Goal: Transaction & Acquisition: Purchase product/service

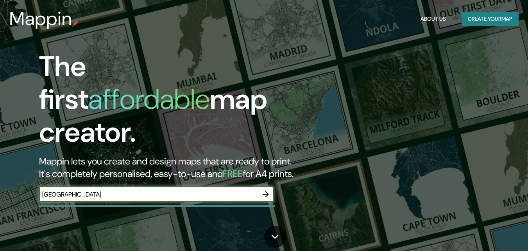
type input "[GEOGRAPHIC_DATA]"
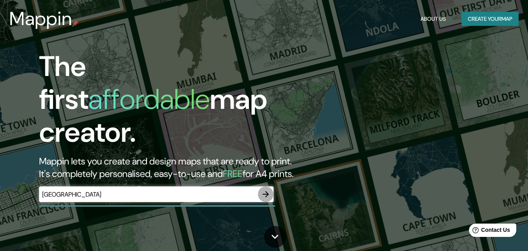
click at [263, 189] on icon "button" at bounding box center [265, 193] width 9 height 9
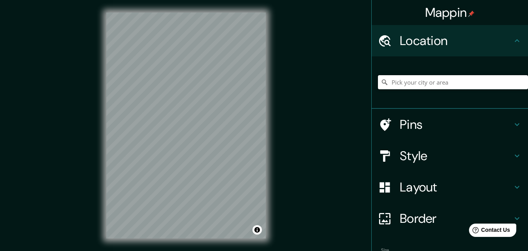
click at [409, 84] on input "Pick your city or area" at bounding box center [453, 82] width 150 height 14
type input "[GEOGRAPHIC_DATA]"
click at [475, 156] on h4 "Style" at bounding box center [456, 156] width 113 height 16
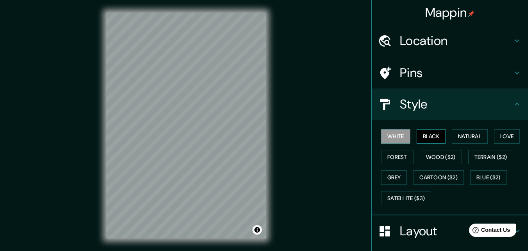
click at [426, 140] on button "Black" at bounding box center [431, 136] width 29 height 14
click at [476, 132] on button "Natural" at bounding box center [470, 136] width 36 height 14
click at [492, 99] on h4 "Style" at bounding box center [456, 104] width 113 height 16
click at [431, 233] on h4 "Layout" at bounding box center [456, 231] width 113 height 16
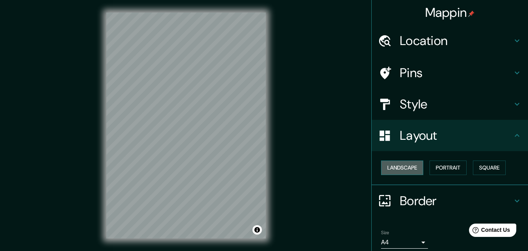
click at [405, 172] on button "Landscape" at bounding box center [402, 167] width 42 height 14
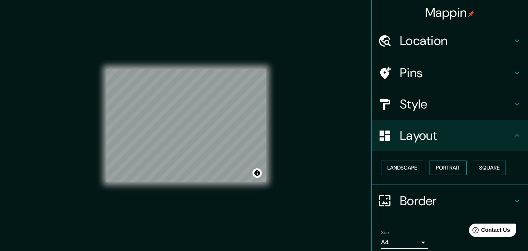
click at [434, 172] on button "Portrait" at bounding box center [448, 167] width 37 height 14
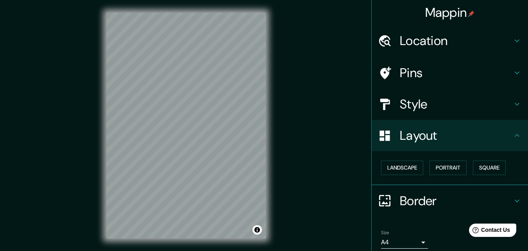
click at [389, 208] on div "Border" at bounding box center [450, 200] width 156 height 31
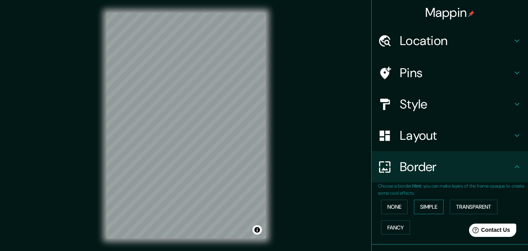
click at [429, 208] on button "Simple" at bounding box center [429, 206] width 30 height 14
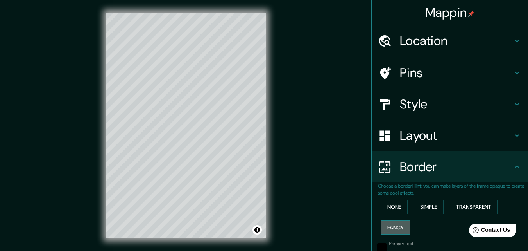
click at [393, 224] on button "Fancy" at bounding box center [395, 227] width 29 height 14
click at [460, 206] on button "Transparent" at bounding box center [474, 206] width 48 height 14
click at [418, 206] on button "Simple" at bounding box center [429, 206] width 30 height 14
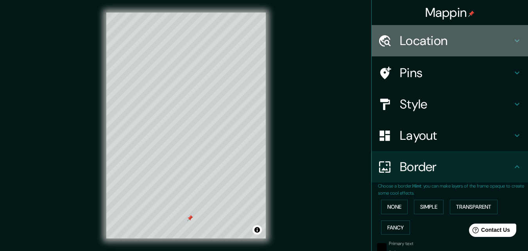
click at [422, 36] on h4 "Location" at bounding box center [456, 41] width 113 height 16
type input "163"
type input "33"
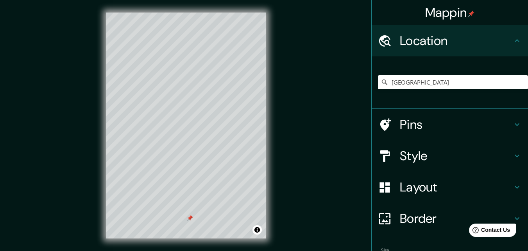
click at [512, 40] on icon at bounding box center [516, 40] width 9 height 9
click at [472, 129] on h4 "Pins" at bounding box center [456, 124] width 113 height 16
type input "163"
type input "33"
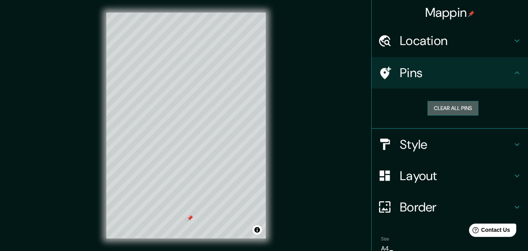
click at [444, 107] on button "Clear all pins" at bounding box center [453, 108] width 51 height 14
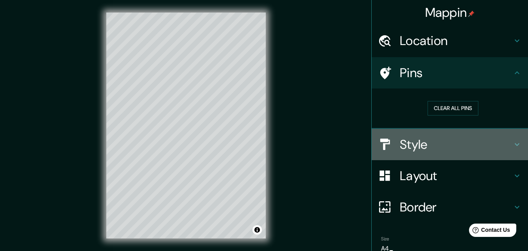
drag, startPoint x: 522, startPoint y: 145, endPoint x: 523, endPoint y: 183, distance: 37.5
click at [523, 183] on div "Mappin Location [GEOGRAPHIC_DATA] Pins Clear all pins Style Layout Border Choos…" at bounding box center [449, 125] width 157 height 251
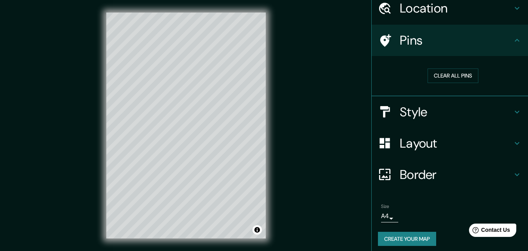
scroll to position [37, 0]
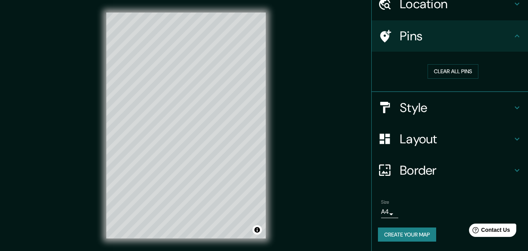
click at [419, 167] on h4 "Border" at bounding box center [456, 170] width 113 height 16
type input "163"
type input "33"
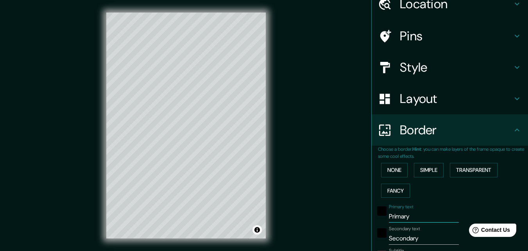
click at [395, 215] on input "Primary" at bounding box center [424, 216] width 70 height 13
click at [394, 215] on input "Primary" at bounding box center [424, 216] width 70 height 13
type input "v"
type input "163"
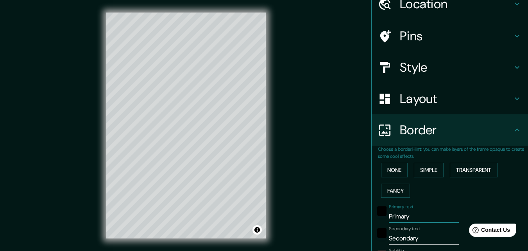
type input "33"
type input "163"
type input "33"
type input "V"
type input "163"
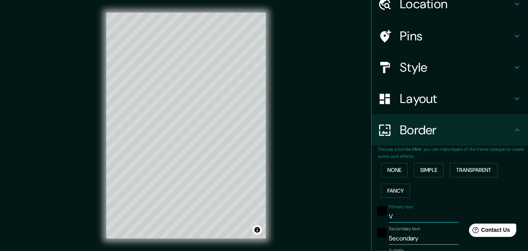
type input "33"
type input "VA"
type input "163"
type input "33"
type input "VAL"
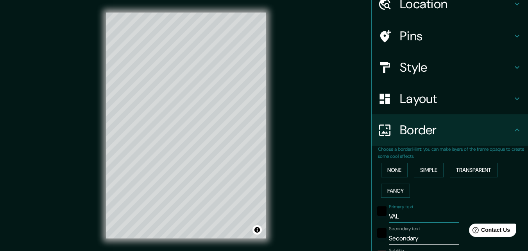
type input "163"
type input "33"
type input "VALÈ"
type input "163"
type input "33"
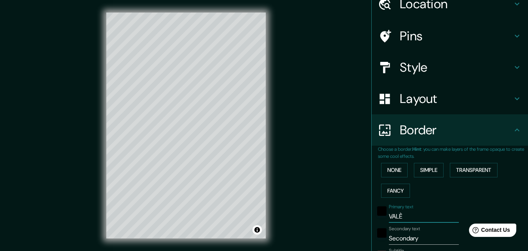
type input "VALÈN"
type input "163"
type input "33"
type input "VALÈNCI"
type input "163"
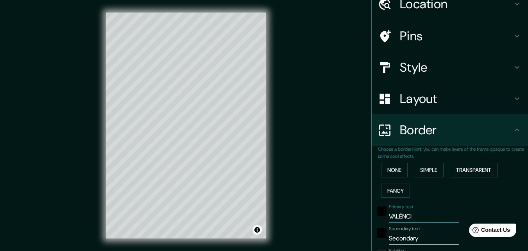
type input "33"
type input "[GEOGRAPHIC_DATA]"
type input "163"
type input "33"
type input "[GEOGRAPHIC_DATA]"
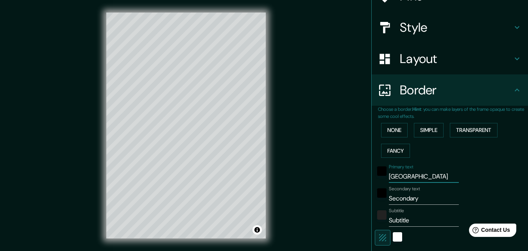
scroll to position [82, 0]
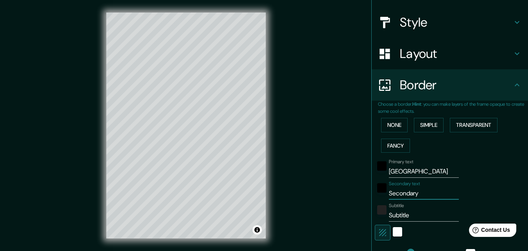
click at [401, 193] on input "Secondary" at bounding box center [424, 193] width 70 height 13
type input "C"
type input "163"
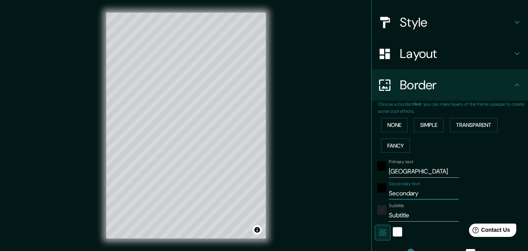
type input "33"
type input "CA"
type input "163"
type input "33"
type input "CAP"
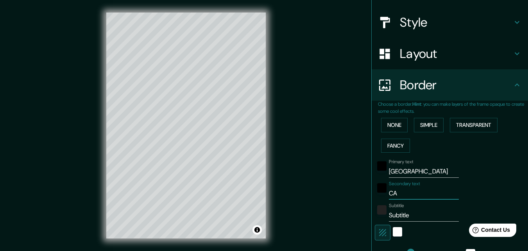
type input "163"
type input "33"
type input "CAP"
type input "163"
type input "33"
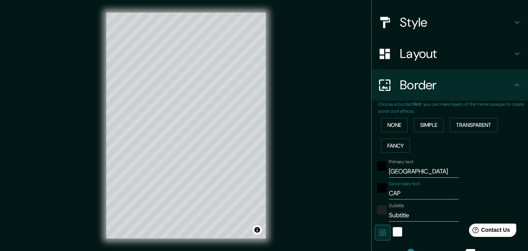
type input "CAP I"
type input "163"
type input "33"
type input "CAP I"
type input "163"
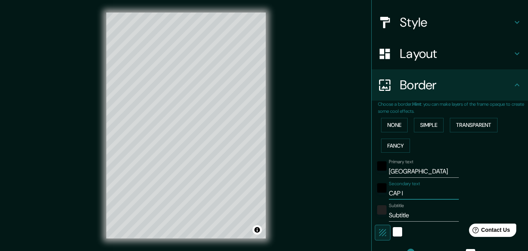
type input "33"
type input "CAP I C"
type input "163"
type input "33"
type input "CAP I [GEOGRAPHIC_DATA]"
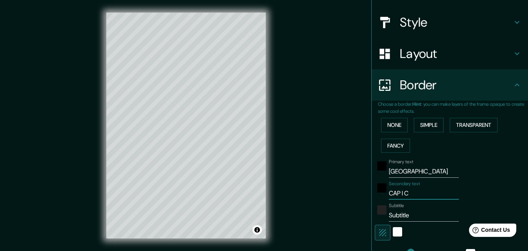
type input "163"
type input "33"
type input "CAP I CASA"
type input "163"
type input "33"
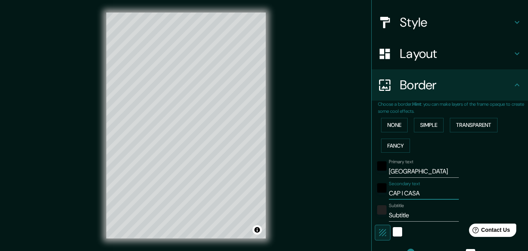
type input "CAP I CASAL"
type input "163"
type input "33"
type input "CAP I CASAL"
click at [396, 217] on input "Subtitle" at bounding box center [424, 215] width 70 height 13
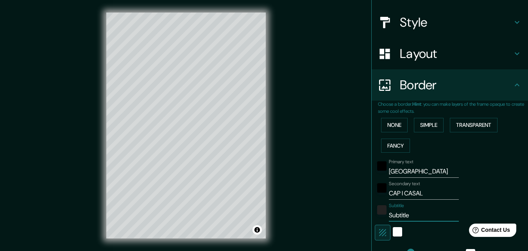
click at [396, 217] on input "Subtitle" at bounding box center [424, 215] width 70 height 13
type input "163"
type input "33"
click at [393, 232] on div "white" at bounding box center [397, 231] width 9 height 9
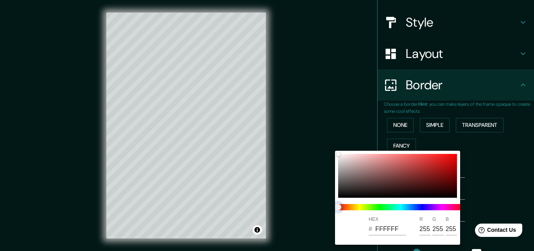
type input "163"
type input "33"
type input "163"
type input "33"
drag, startPoint x: 383, startPoint y: 206, endPoint x: 463, endPoint y: 207, distance: 80.1
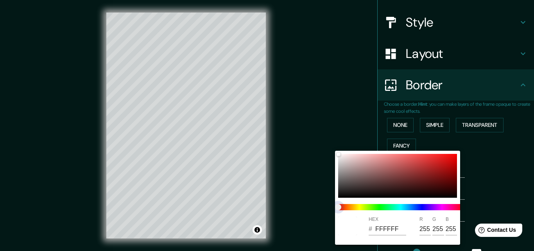
click at [463, 207] on div "HEX # FFFFFF R 255 G 255 B 255" at bounding box center [267, 125] width 534 height 251
type input "163"
type input "33"
type input "163"
type input "33"
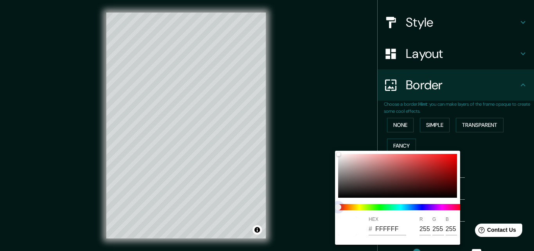
click at [457, 207] on span at bounding box center [400, 207] width 125 height 6
type input "163"
type input "33"
type input "163"
type input "33"
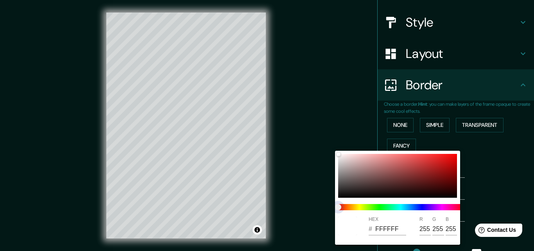
drag, startPoint x: 338, startPoint y: 206, endPoint x: 410, endPoint y: 211, distance: 72.5
click at [410, 211] on div at bounding box center [400, 207] width 131 height 13
type input "163"
type input "33"
click at [469, 194] on div at bounding box center [267, 125] width 534 height 251
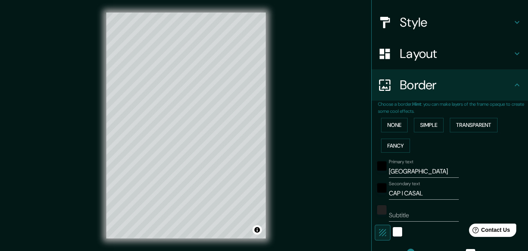
click at [454, 192] on div "Secondary text CAP I CASAL" at bounding box center [439, 190] width 128 height 19
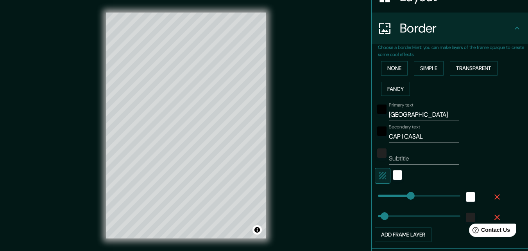
scroll to position [143, 0]
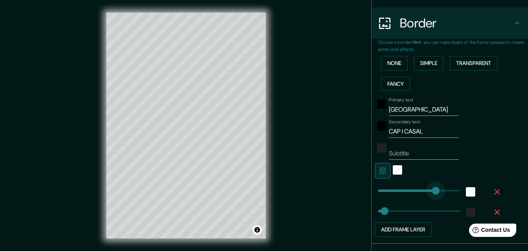
type input "408"
drag, startPoint x: 403, startPoint y: 188, endPoint x: 464, endPoint y: 189, distance: 60.2
type input "33"
type input "170"
type input "33"
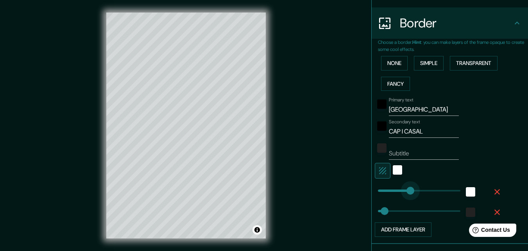
type input "139"
drag, startPoint x: 405, startPoint y: 191, endPoint x: 400, endPoint y: 192, distance: 5.1
type input "192"
drag, startPoint x: 380, startPoint y: 209, endPoint x: 414, endPoint y: 209, distance: 34.0
type input "0"
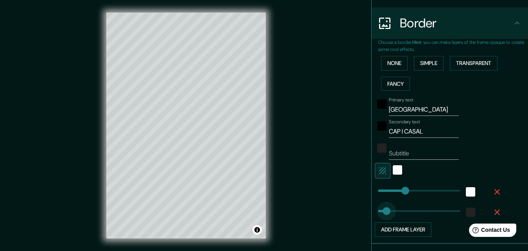
drag, startPoint x: 412, startPoint y: 211, endPoint x: 350, endPoint y: 211, distance: 62.2
type input "174"
click at [396, 226] on button "Add frame layer" at bounding box center [403, 229] width 57 height 14
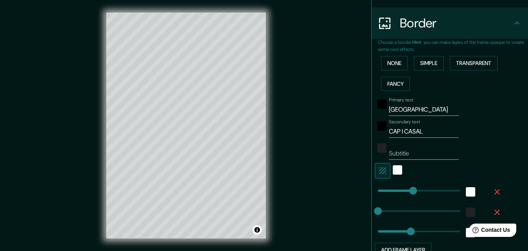
click at [317, 207] on div "Mappin Location [GEOGRAPHIC_DATA] Pins Style Layout Border Choose a border. Hin…" at bounding box center [264, 131] width 528 height 263
type input "Subtitle"
type input "163"
type input "Subtitle"
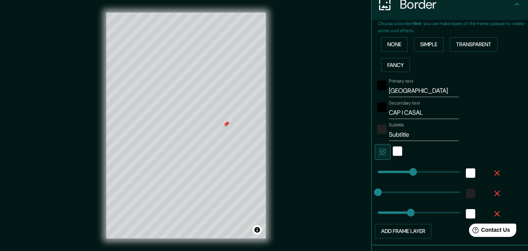
scroll to position [203, 0]
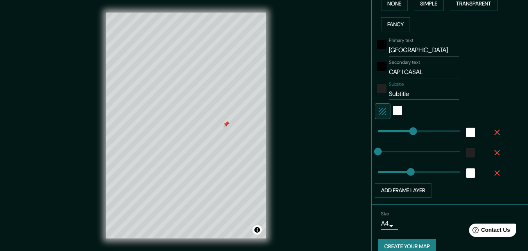
click at [394, 93] on input "Subtitle" at bounding box center [424, 94] width 70 height 13
type input "163"
click at [377, 90] on div "color-222222" at bounding box center [381, 88] width 9 height 9
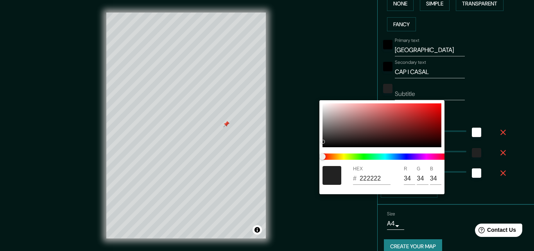
click at [346, 83] on div at bounding box center [267, 125] width 534 height 251
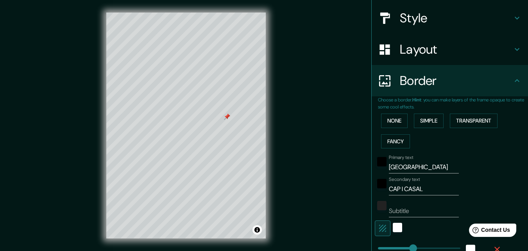
scroll to position [67, 0]
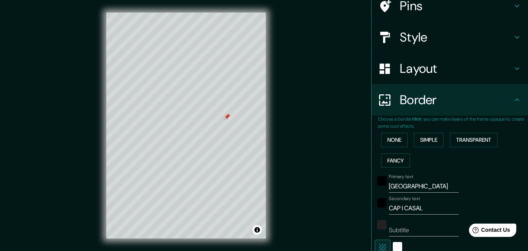
click at [512, 96] on icon at bounding box center [516, 99] width 9 height 9
click at [512, 70] on icon at bounding box center [516, 68] width 9 height 9
type input "163"
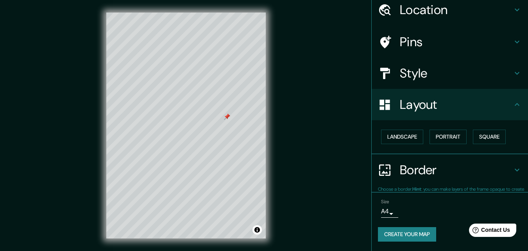
scroll to position [30, 0]
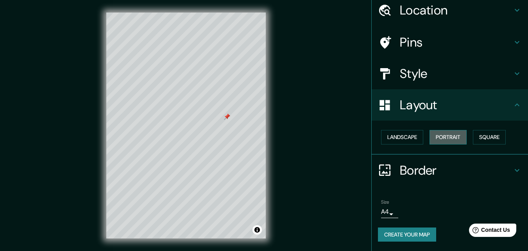
click at [449, 134] on button "Portrait" at bounding box center [448, 137] width 37 height 14
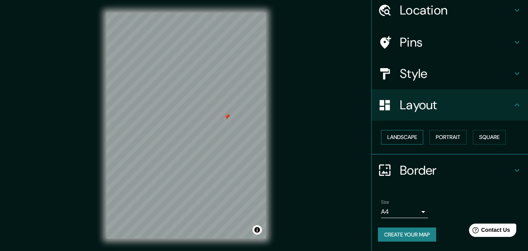
click at [409, 138] on button "Landscape" at bounding box center [402, 137] width 42 height 14
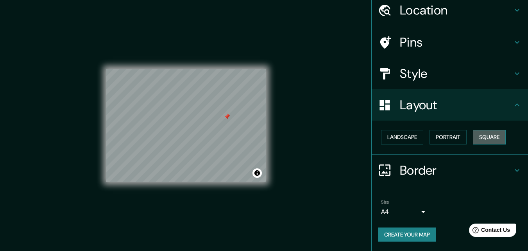
click at [475, 140] on button "Square" at bounding box center [489, 137] width 33 height 14
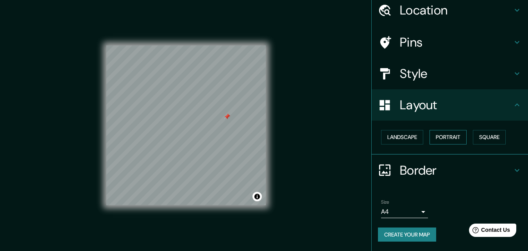
click at [433, 140] on button "Portrait" at bounding box center [448, 137] width 37 height 14
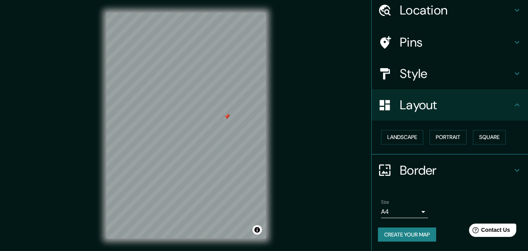
click at [470, 73] on h4 "Style" at bounding box center [456, 74] width 113 height 16
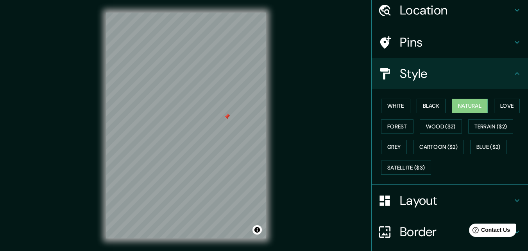
scroll to position [92, 0]
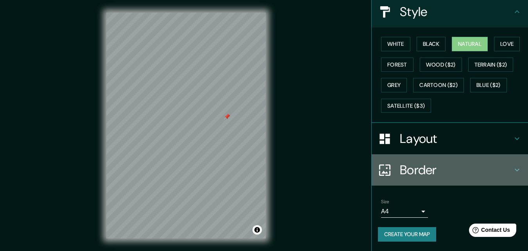
click at [478, 168] on h4 "Border" at bounding box center [456, 170] width 113 height 16
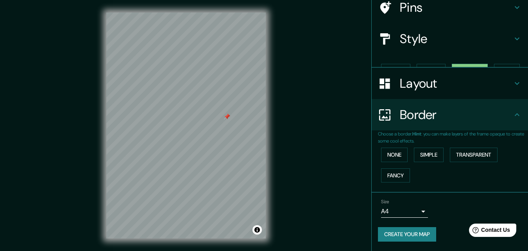
scroll to position [52, 0]
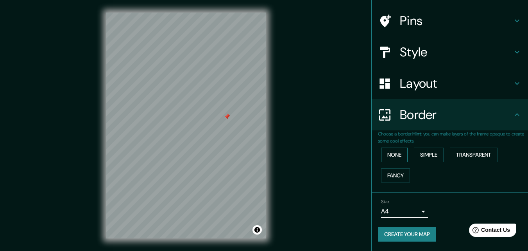
click at [395, 156] on button "None" at bounding box center [394, 154] width 27 height 14
click at [428, 156] on button "Simple" at bounding box center [429, 154] width 30 height 14
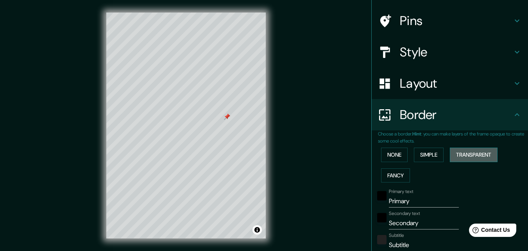
click at [481, 158] on button "Transparent" at bounding box center [474, 154] width 48 height 14
click at [392, 178] on button "Fancy" at bounding box center [395, 175] width 29 height 14
click at [428, 154] on button "Simple" at bounding box center [429, 154] width 30 height 14
click at [393, 155] on button "None" at bounding box center [394, 154] width 27 height 14
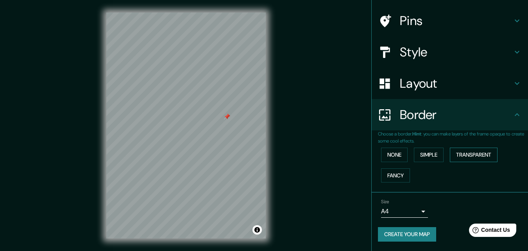
click at [457, 157] on button "Transparent" at bounding box center [474, 154] width 48 height 14
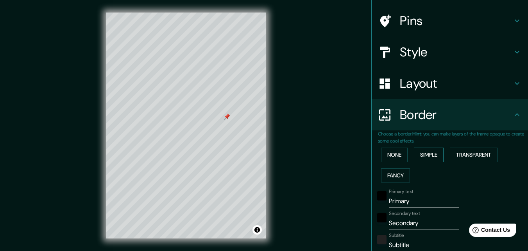
click at [438, 154] on button "Simple" at bounding box center [429, 154] width 30 height 14
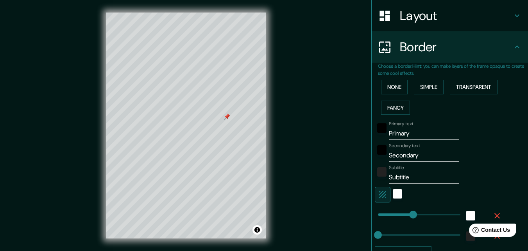
scroll to position [126, 0]
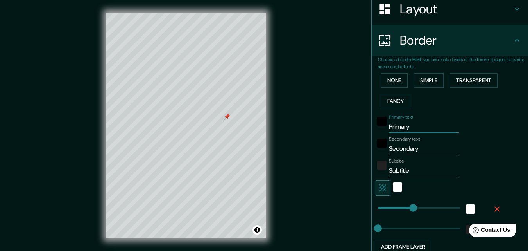
click at [389, 128] on input "Primary" at bounding box center [424, 126] width 70 height 13
click at [389, 127] on input "Primary" at bounding box center [424, 126] width 70 height 13
type input "[GEOGRAPHIC_DATA]"
click at [398, 170] on input "Subtitle" at bounding box center [424, 170] width 70 height 13
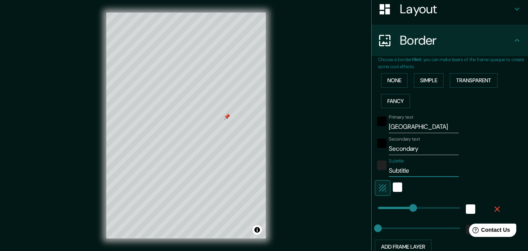
click at [398, 170] on input "Subtitle" at bounding box center [424, 170] width 70 height 13
click at [405, 147] on input "Secondary" at bounding box center [424, 148] width 70 height 13
type input "CAP I CASAL"
click at [324, 178] on div "Mappin Location [GEOGRAPHIC_DATA] Pins Style Layout Border Choose a border. Hin…" at bounding box center [264, 131] width 528 height 263
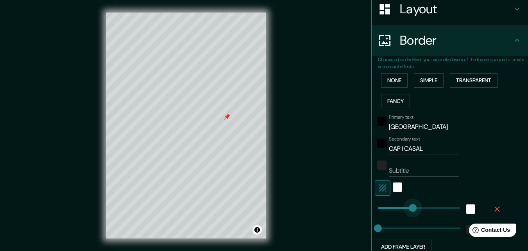
type input "0"
drag, startPoint x: 407, startPoint y: 207, endPoint x: 359, endPoint y: 204, distance: 48.2
type input "46"
drag, startPoint x: 373, startPoint y: 207, endPoint x: 382, endPoint y: 207, distance: 8.2
type input "62"
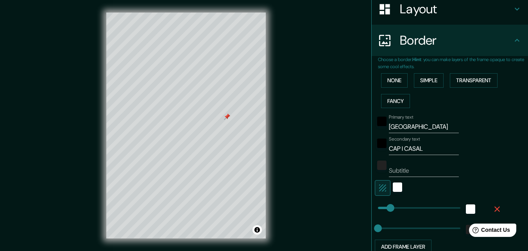
type input "0"
drag, startPoint x: 385, startPoint y: 206, endPoint x: 342, endPoint y: 201, distance: 43.4
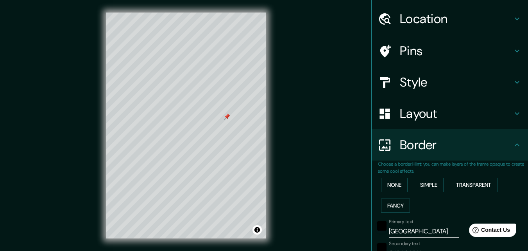
scroll to position [0, 0]
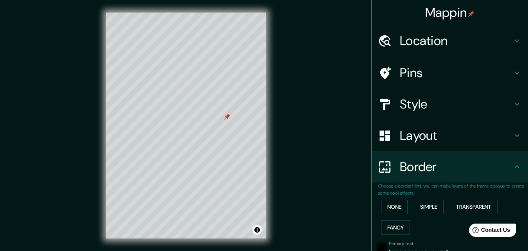
click at [438, 107] on h4 "Style" at bounding box center [456, 104] width 113 height 16
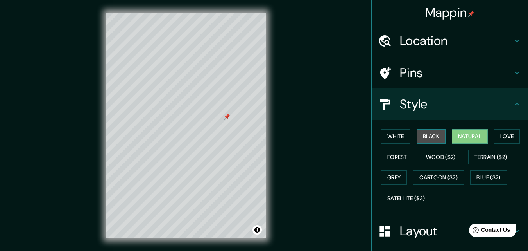
click at [421, 134] on button "Black" at bounding box center [431, 136] width 29 height 14
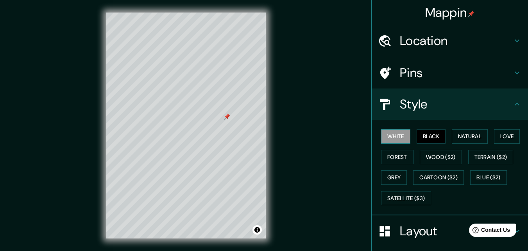
click at [400, 137] on button "White" at bounding box center [395, 136] width 29 height 14
click at [502, 139] on button "Love" at bounding box center [507, 136] width 26 height 14
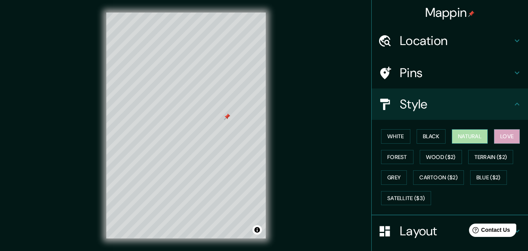
click at [477, 138] on button "Natural" at bounding box center [470, 136] width 36 height 14
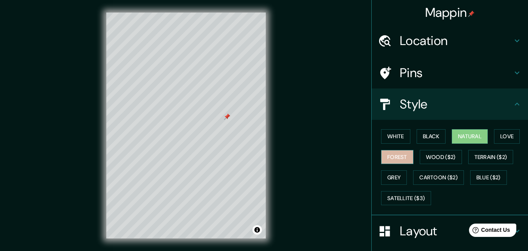
click at [389, 156] on button "Forest" at bounding box center [397, 157] width 32 height 14
click at [433, 140] on button "Black" at bounding box center [431, 136] width 29 height 14
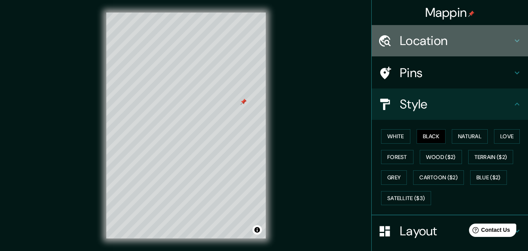
click at [453, 43] on h4 "Location" at bounding box center [456, 41] width 113 height 16
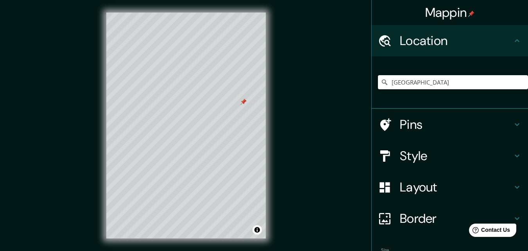
click at [417, 128] on h4 "Pins" at bounding box center [456, 124] width 113 height 16
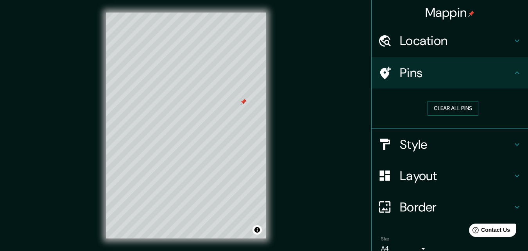
click at [446, 111] on button "Clear all pins" at bounding box center [453, 108] width 51 height 14
click at [335, 124] on div "Mappin Location [GEOGRAPHIC_DATA] Pins Clear all pins Style Layout Border Choos…" at bounding box center [264, 131] width 528 height 263
click at [256, 228] on button "Toggle attribution" at bounding box center [257, 229] width 9 height 9
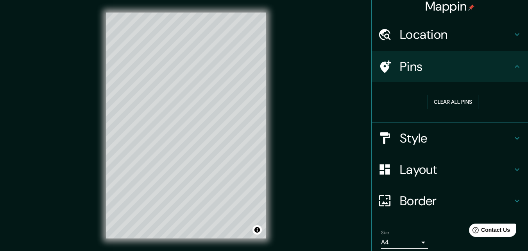
click at [489, 162] on h4 "Layout" at bounding box center [456, 169] width 113 height 16
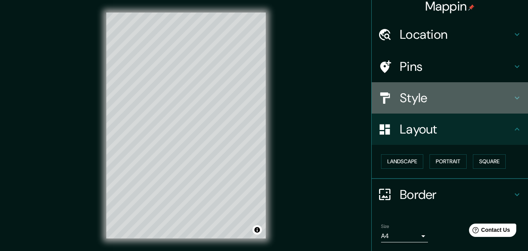
click at [478, 101] on h4 "Style" at bounding box center [456, 98] width 113 height 16
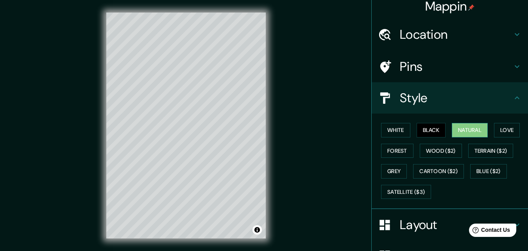
click at [476, 132] on button "Natural" at bounding box center [470, 130] width 36 height 14
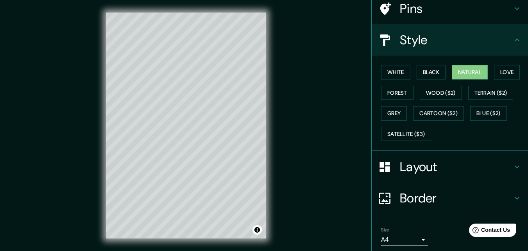
scroll to position [92, 0]
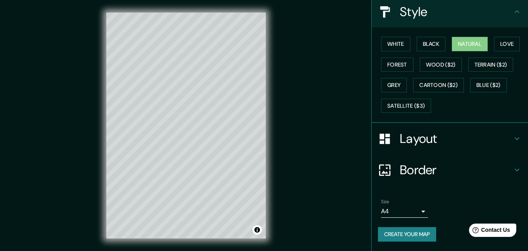
click at [410, 240] on button "Create your map" at bounding box center [407, 234] width 58 height 14
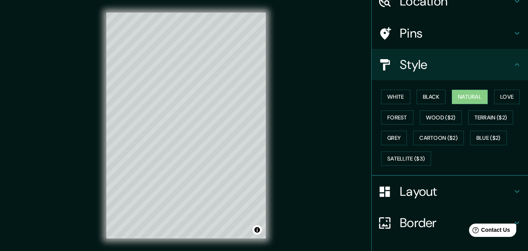
scroll to position [0, 0]
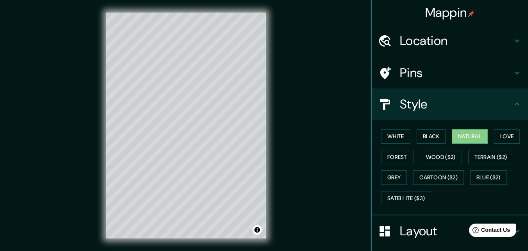
click at [282, 88] on div "Mappin Location [GEOGRAPHIC_DATA] Pins Style White Black Natural Love Forest Wo…" at bounding box center [264, 131] width 528 height 263
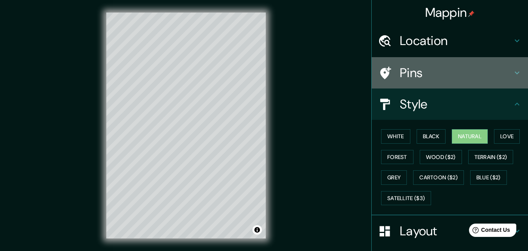
click at [503, 68] on h4 "Pins" at bounding box center [456, 73] width 113 height 16
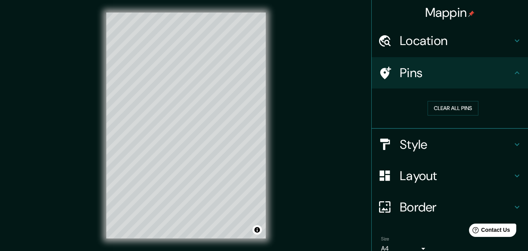
click at [495, 45] on h4 "Location" at bounding box center [456, 41] width 113 height 16
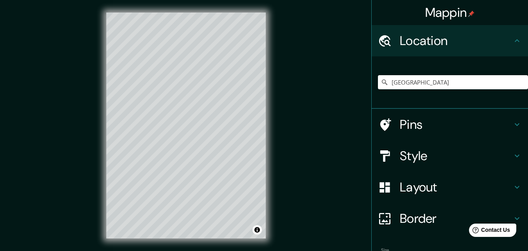
click at [495, 45] on h4 "Location" at bounding box center [456, 41] width 113 height 16
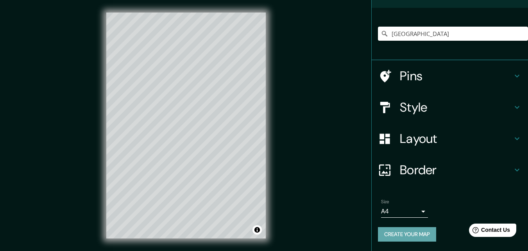
click at [405, 240] on button "Create your map" at bounding box center [407, 234] width 58 height 14
click at [428, 237] on button "Create your map" at bounding box center [407, 234] width 58 height 14
click at [428, 237] on div "Create your map" at bounding box center [450, 234] width 144 height 14
click at [308, 63] on div "Mappin Location [GEOGRAPHIC_DATA] Pins Style Layout Border Choose a border. Hin…" at bounding box center [264, 131] width 528 height 263
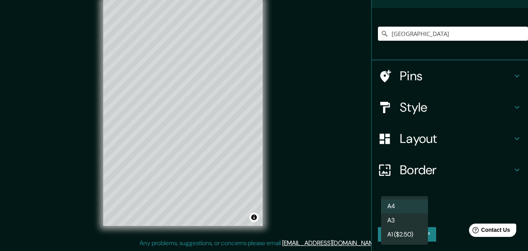
click at [419, 214] on body "Mappin Location [GEOGRAPHIC_DATA] Pins Style Layout Border Choose a border. Hin…" at bounding box center [264, 112] width 528 height 251
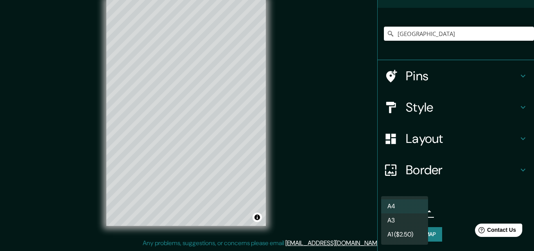
click at [416, 222] on li "A3" at bounding box center [404, 220] width 47 height 14
type input "a4"
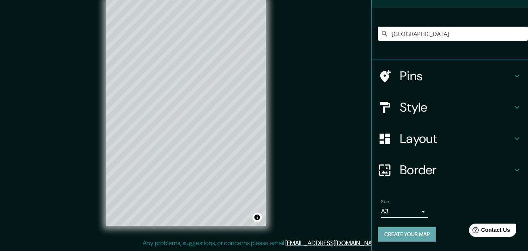
click at [417, 229] on button "Create your map" at bounding box center [407, 234] width 58 height 14
